Goal: Information Seeking & Learning: Learn about a topic

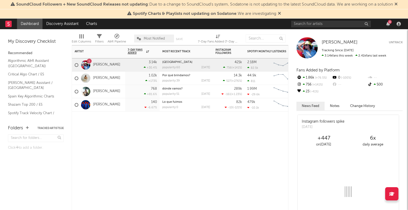
click at [120, 77] on div "[PERSON_NAME]" at bounding box center [98, 78] width 53 height 13
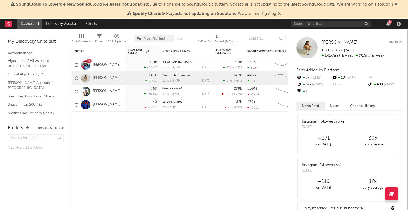
click at [106, 78] on link "[PERSON_NAME]" at bounding box center [106, 78] width 27 height 5
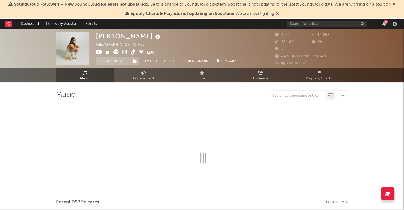
select select "6m"
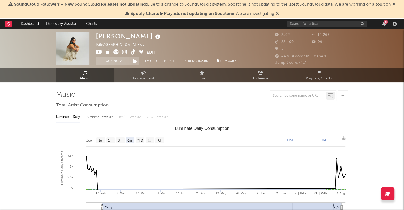
click at [241, 73] on link "Audience" at bounding box center [260, 75] width 58 height 15
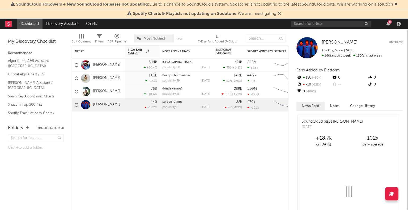
click at [102, 78] on link "[PERSON_NAME]" at bounding box center [106, 78] width 27 height 5
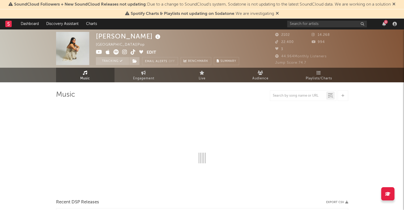
click at [261, 77] on span "Audience" at bounding box center [260, 78] width 16 height 6
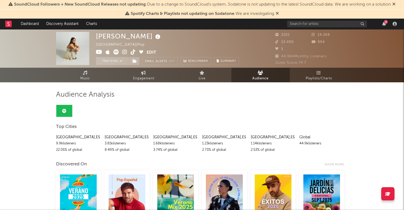
click at [138, 74] on link "Engagement" at bounding box center [143, 75] width 58 height 15
select select "1w"
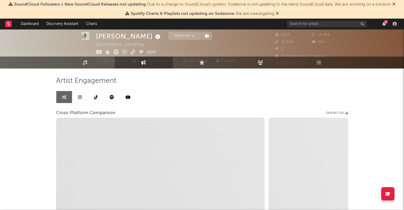
scroll to position [6, 0]
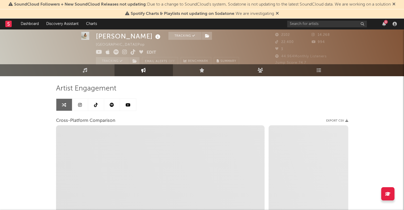
select select "1m"
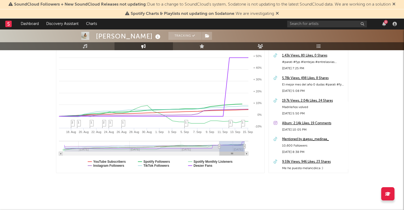
scroll to position [0, 0]
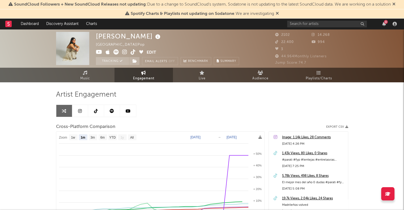
click at [207, 75] on link "Live" at bounding box center [202, 75] width 58 height 15
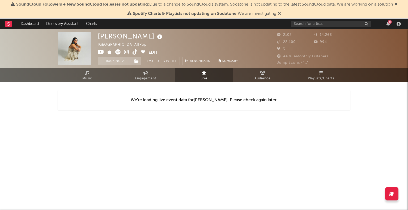
click at [262, 75] on icon at bounding box center [263, 73] width 6 height 4
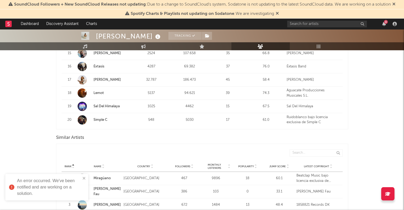
scroll to position [417, 0]
click at [83, 178] on icon "close" at bounding box center [84, 178] width 3 height 3
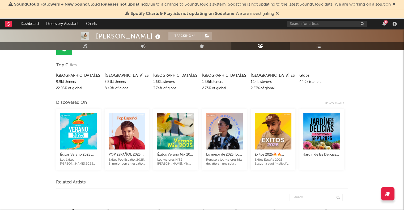
scroll to position [0, 0]
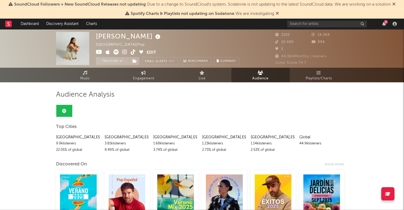
click at [322, 78] on span "Playlists/Charts" at bounding box center [318, 78] width 26 height 6
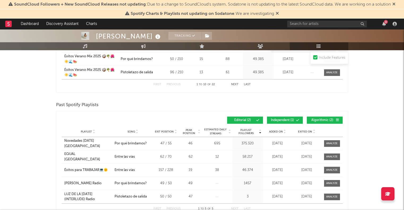
scroll to position [258, 0]
